Goal: Task Accomplishment & Management: Use online tool/utility

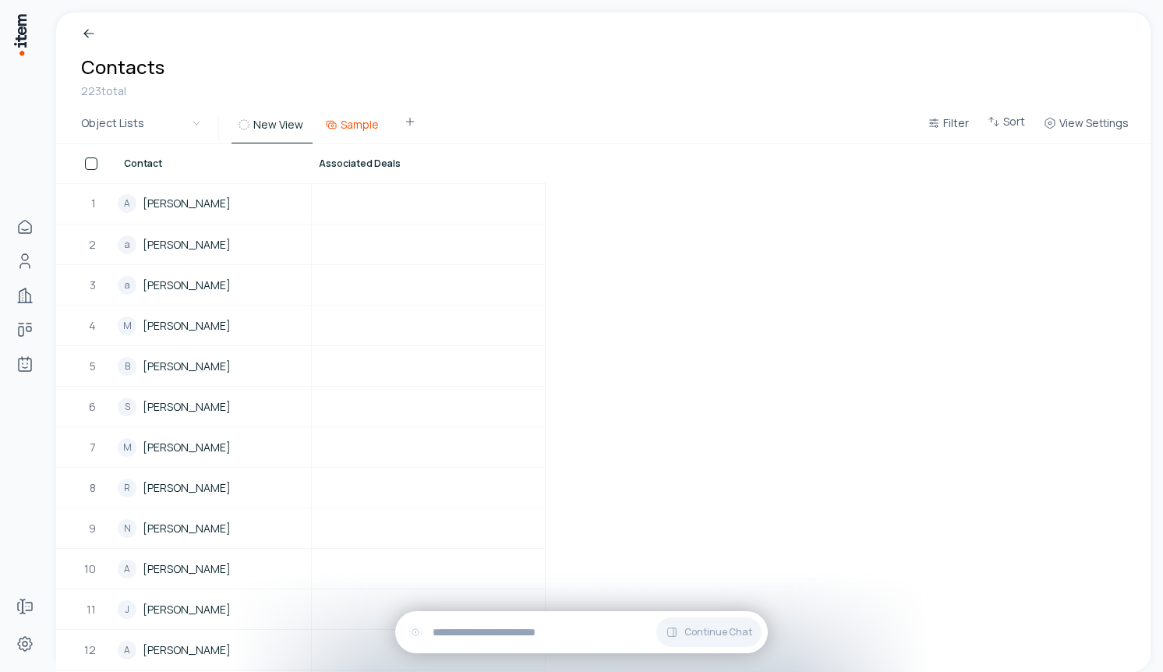
click at [382, 125] on button "Sample" at bounding box center [353, 129] width 69 height 28
click at [264, 118] on button "New View" at bounding box center [272, 129] width 81 height 28
click at [354, 133] on button "Sample" at bounding box center [353, 129] width 69 height 28
